Goal: Information Seeking & Learning: Learn about a topic

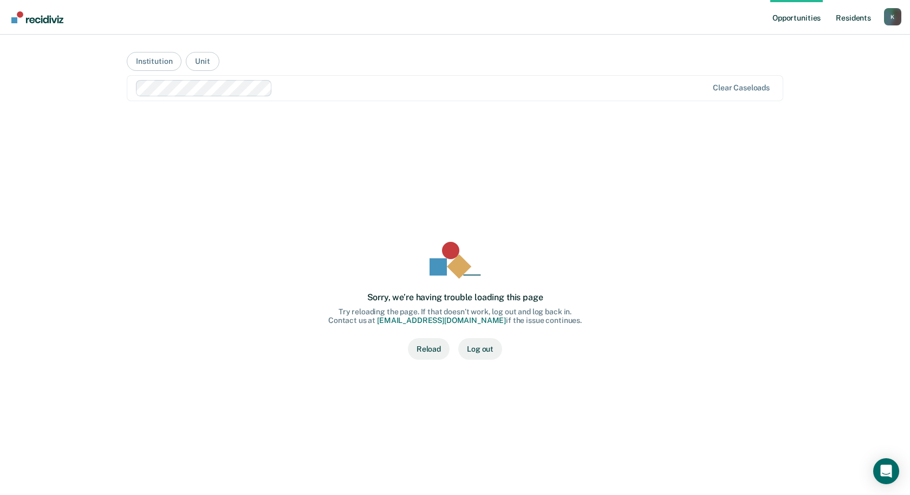
click at [852, 21] on link "Resident s" at bounding box center [853, 17] width 40 height 35
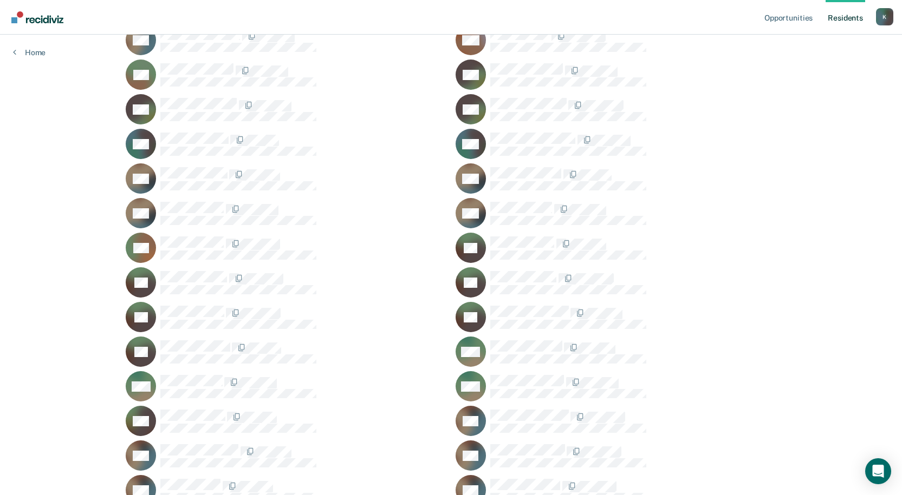
scroll to position [39645, 0]
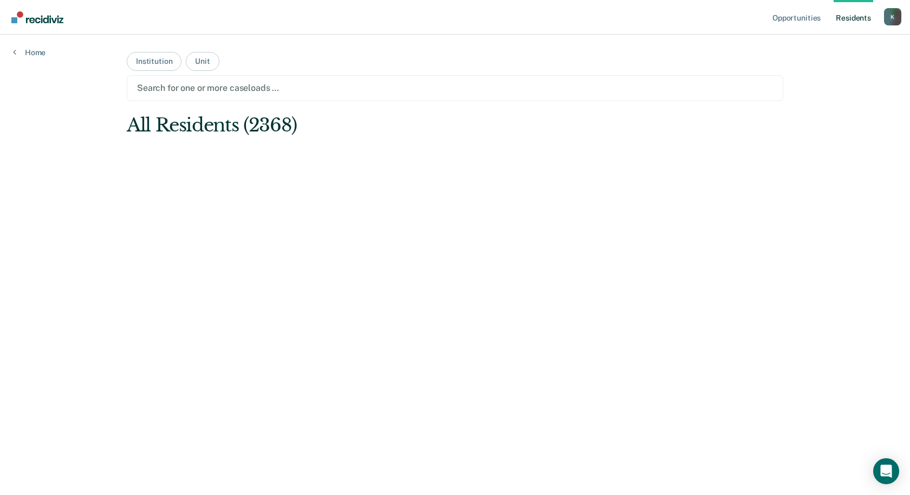
drag, startPoint x: 906, startPoint y: 465, endPoint x: 899, endPoint y: 347, distance: 117.7
click at [899, 347] on html "Looks like you’re using Internet Explorer 11. For faster loading and a better e…" at bounding box center [455, 247] width 910 height 495
click at [857, 15] on link "Resident s" at bounding box center [853, 17] width 40 height 35
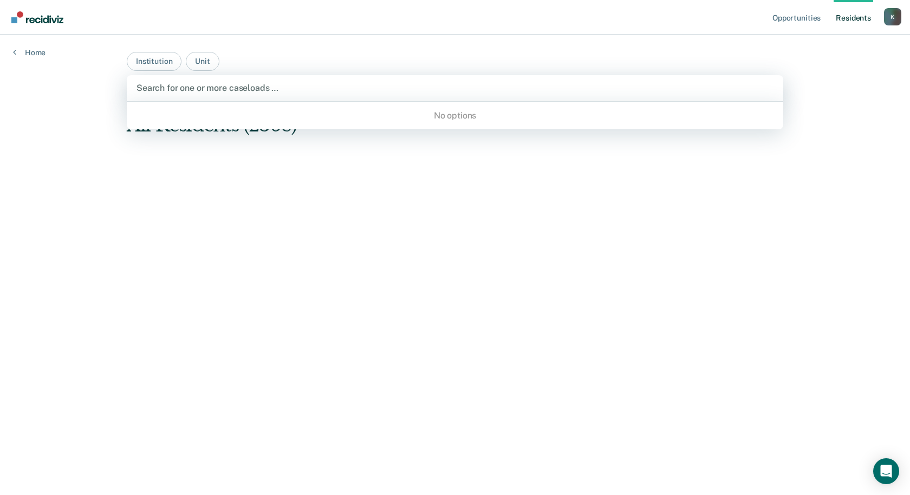
click at [258, 90] on div at bounding box center [454, 88] width 637 height 12
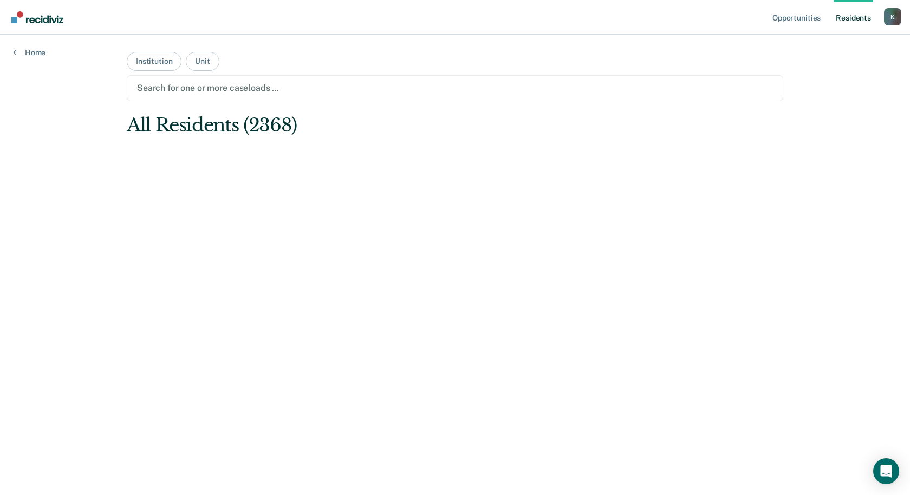
drag, startPoint x: 239, startPoint y: 226, endPoint x: 75, endPoint y: 80, distance: 220.1
click at [236, 226] on main "Institution Unit Search for one or more caseloads … All Residents (2368)" at bounding box center [455, 252] width 682 height 435
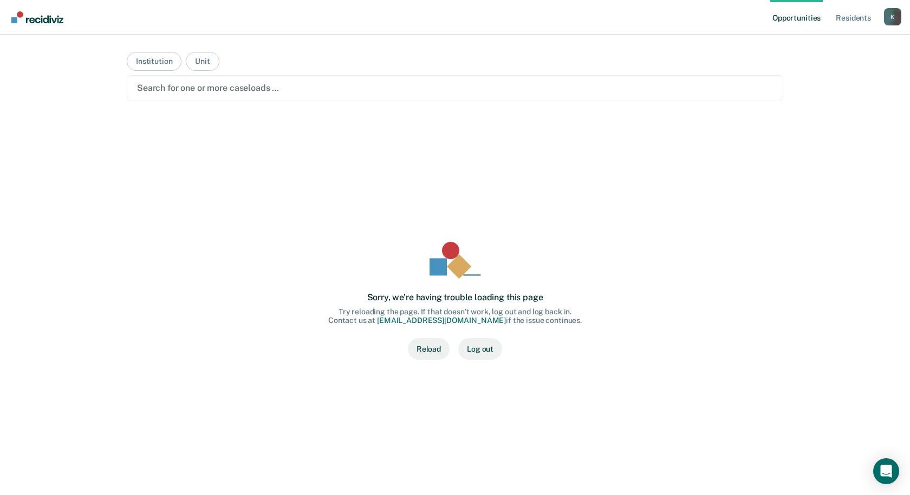
click at [437, 351] on button "Reload" at bounding box center [429, 349] width 42 height 22
click at [486, 350] on button "Log out" at bounding box center [480, 349] width 44 height 22
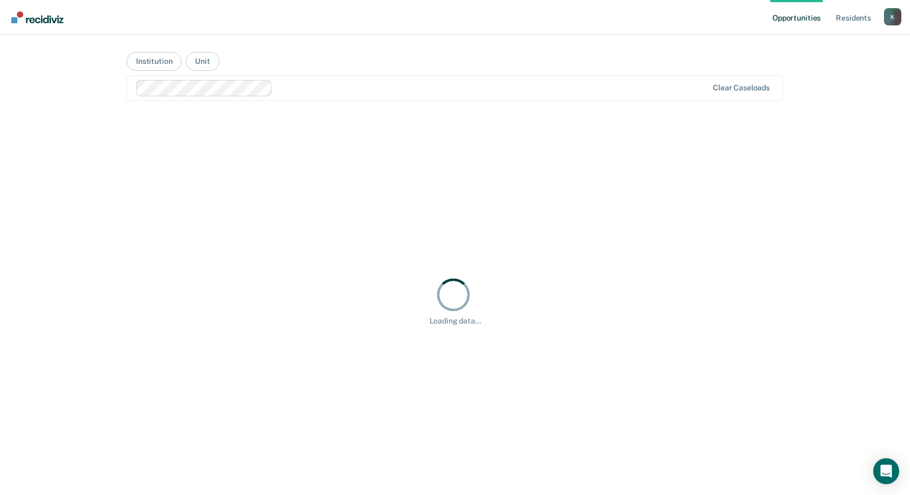
click at [345, 270] on div "Loading data..." at bounding box center [455, 301] width 656 height 374
click at [160, 137] on div "Loading data..." at bounding box center [455, 301] width 656 height 374
click at [853, 16] on link "Resident s" at bounding box center [853, 17] width 40 height 35
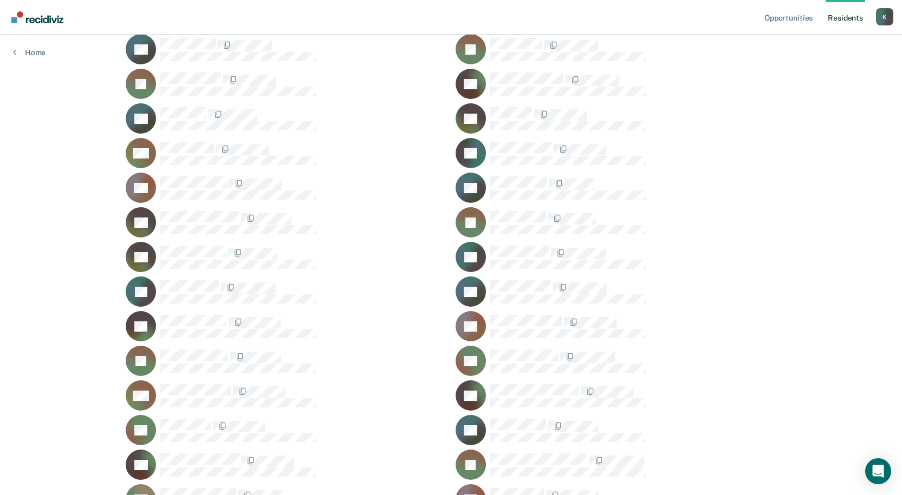
scroll to position [28259, 0]
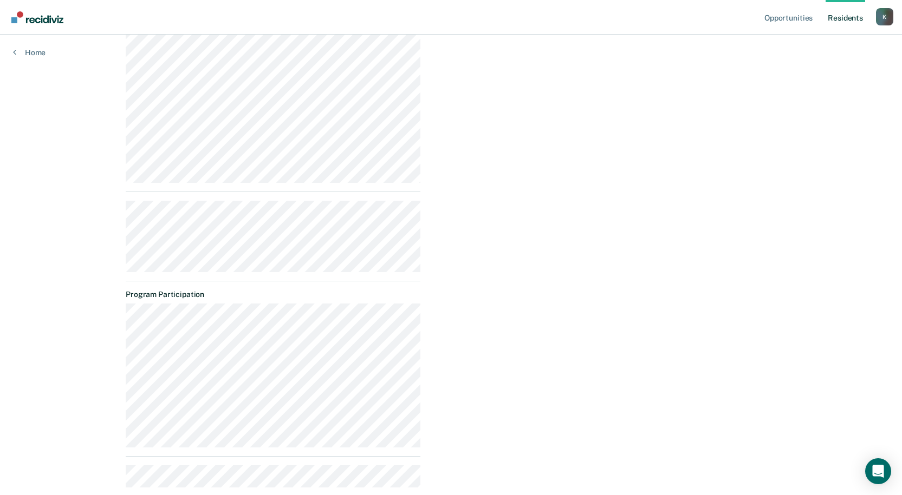
scroll to position [596, 0]
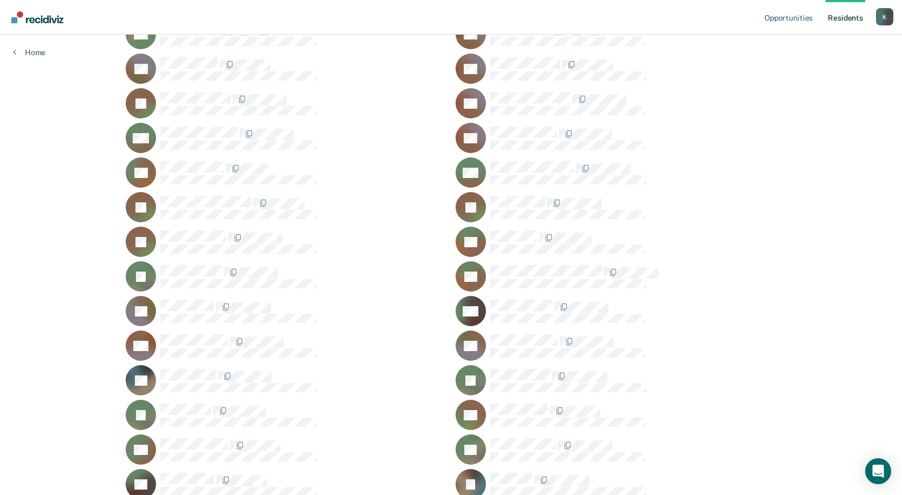
scroll to position [35948, 0]
